Goal: Check status

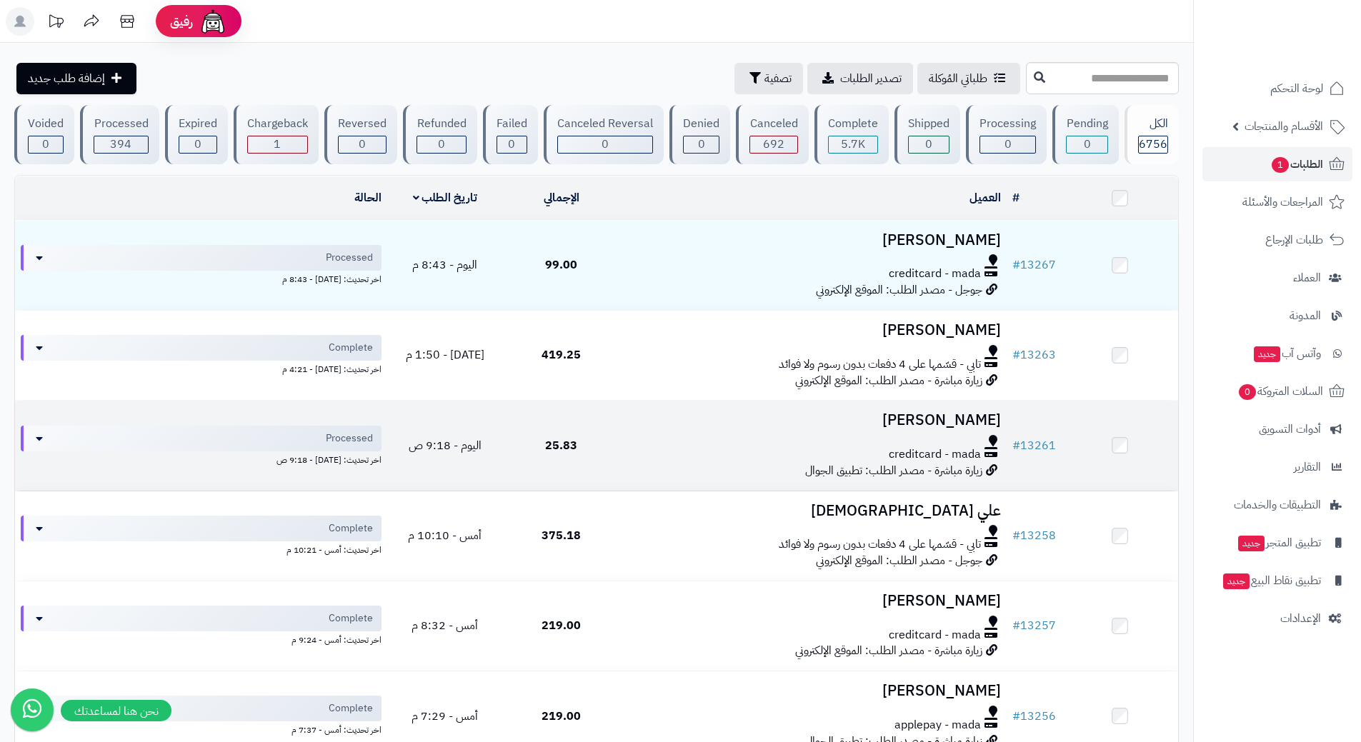
click at [609, 436] on td "25.83" at bounding box center [561, 445] width 116 height 89
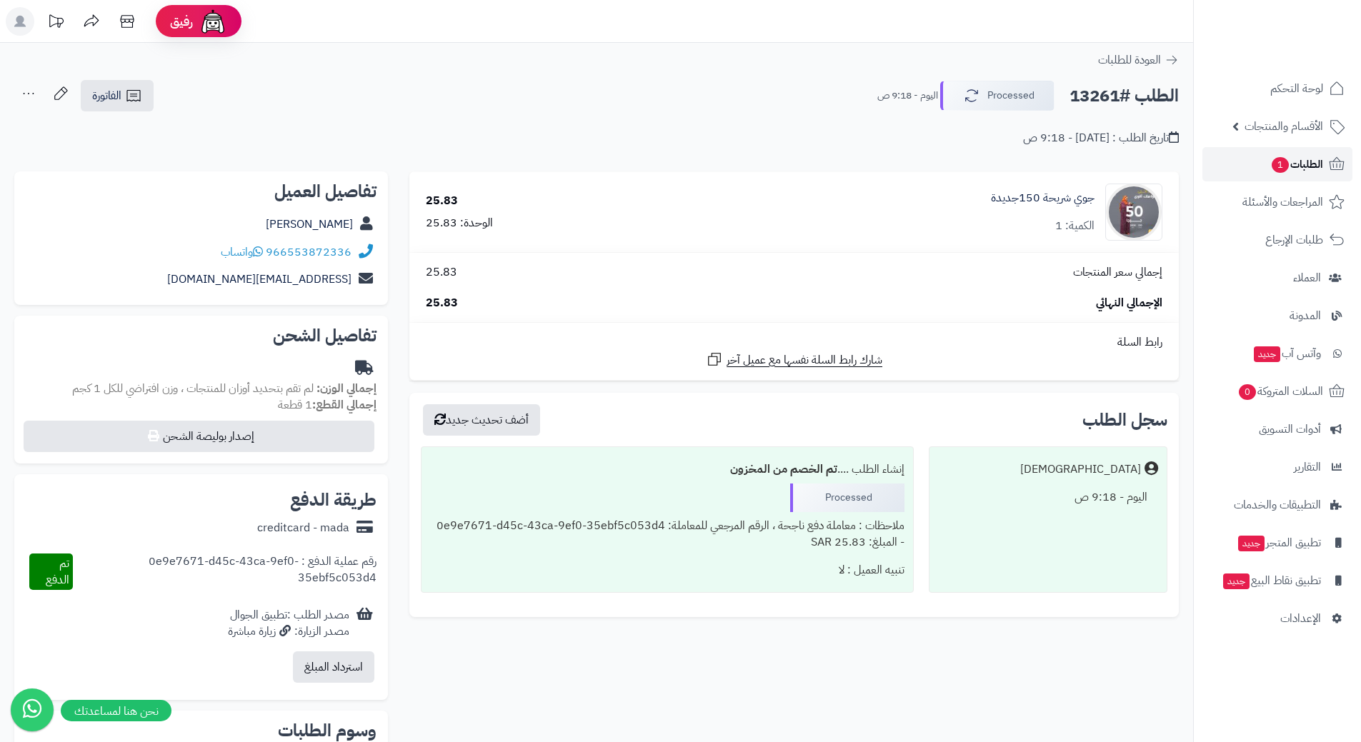
click at [1255, 166] on link "الطلبات 1" at bounding box center [1277, 164] width 150 height 34
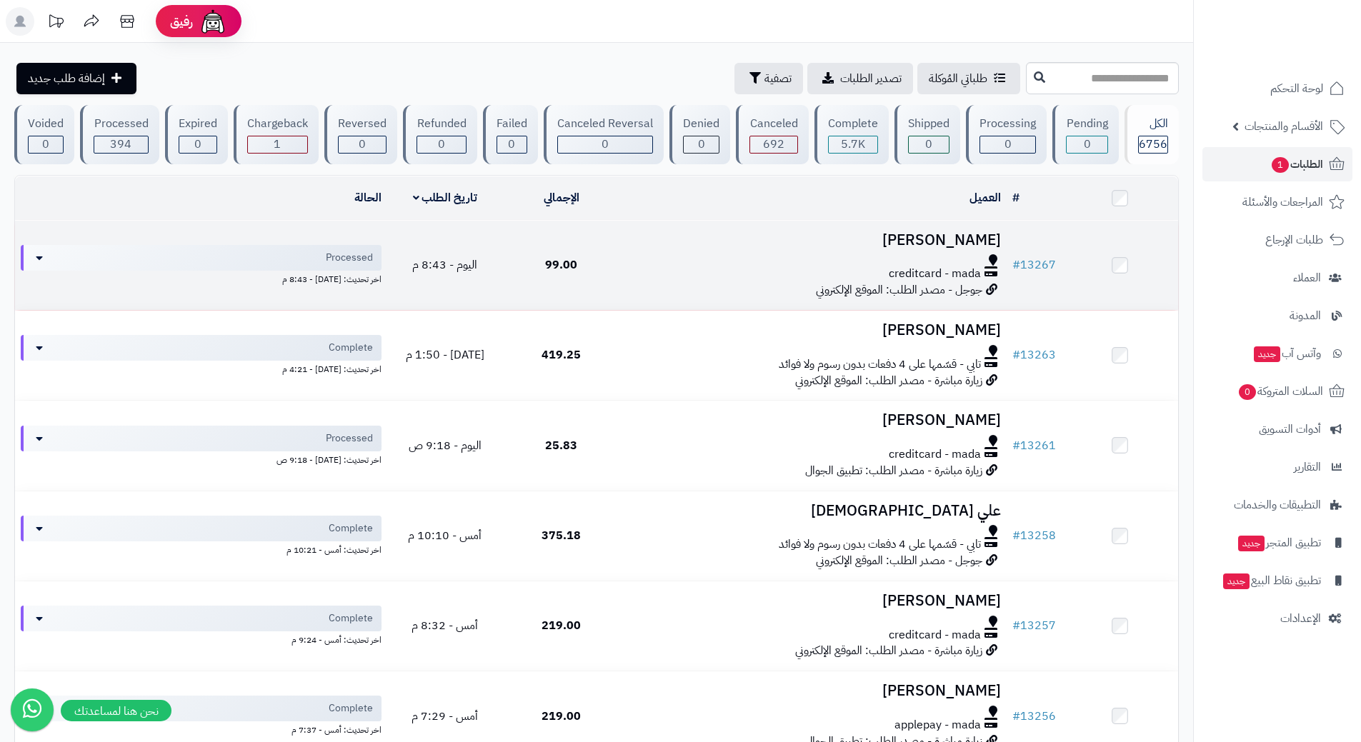
click at [730, 281] on td "ناصر القرناس creditcard - mada جوجل - مصدر الطلب: الموقع الإلكتروني" at bounding box center [812, 265] width 387 height 89
click at [700, 259] on div at bounding box center [813, 259] width 376 height 11
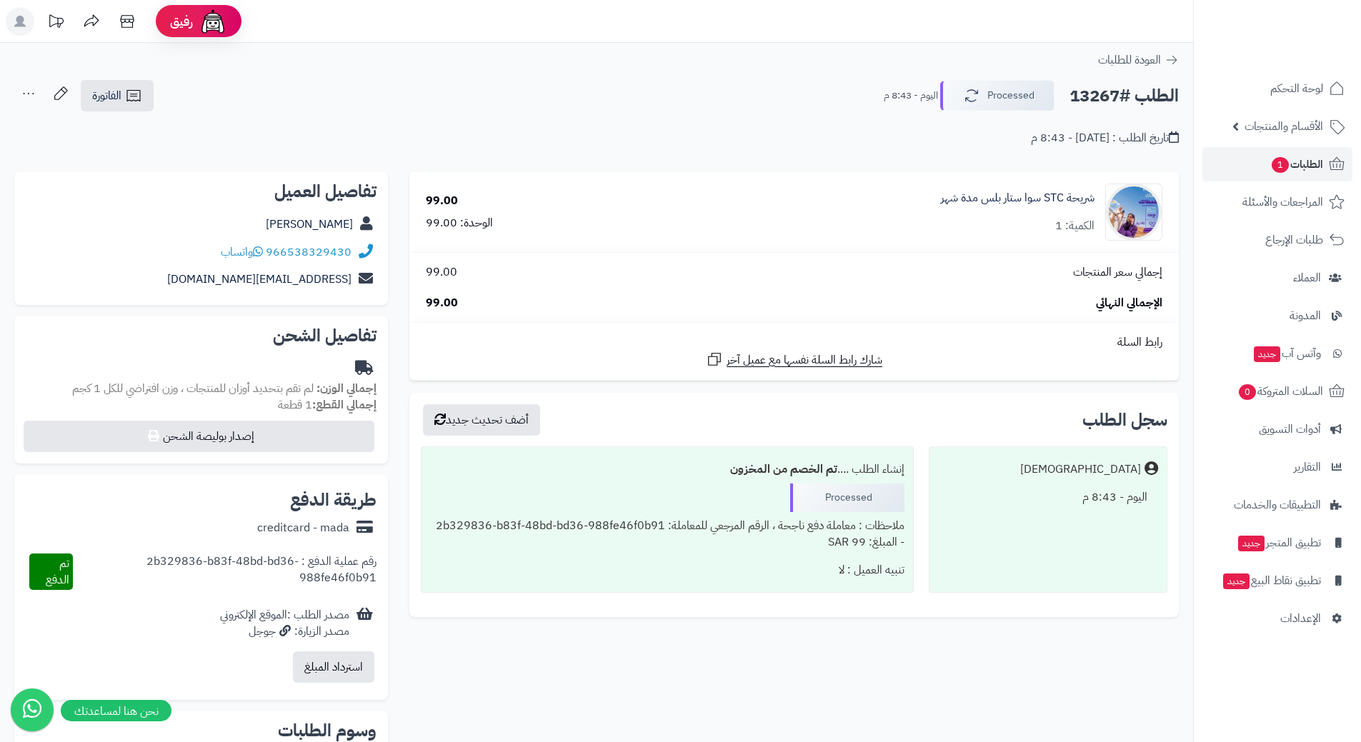
click at [1137, 93] on h2 "الطلب #13267" at bounding box center [1123, 95] width 109 height 29
copy div "الطلب #13267 Processed"
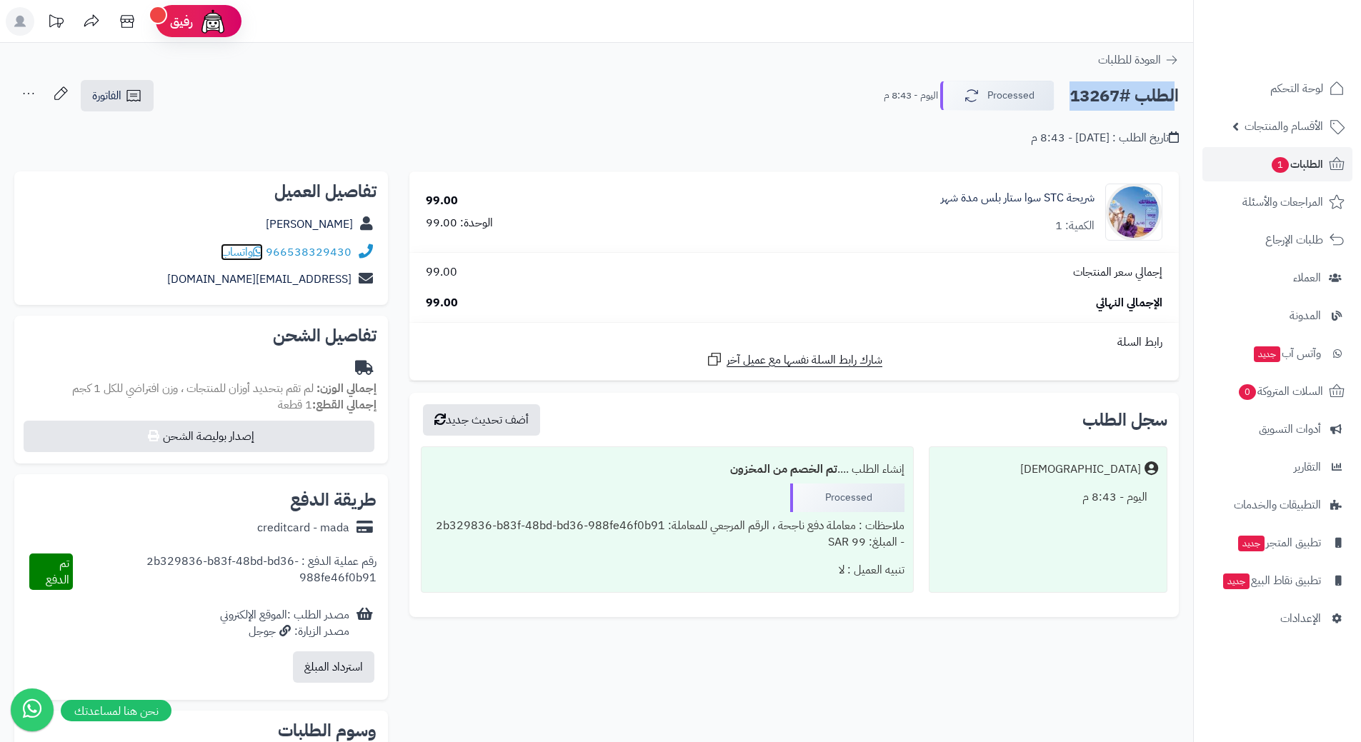
click at [262, 249] on icon at bounding box center [258, 251] width 10 height 11
